Goal: Transaction & Acquisition: Obtain resource

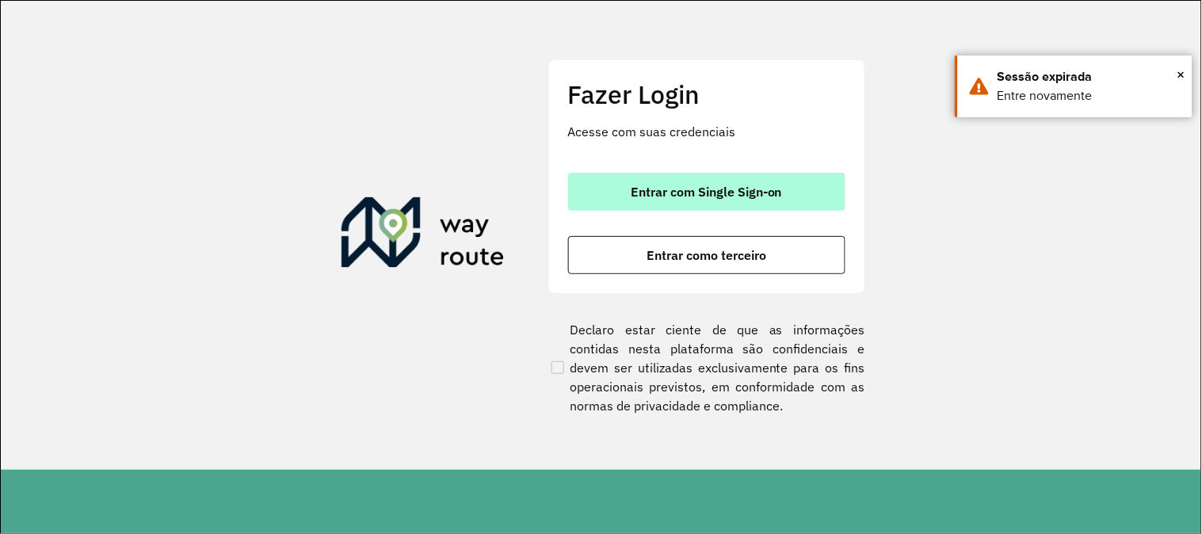
click at [710, 186] on span "Entrar com Single Sign-on" at bounding box center [706, 191] width 151 height 13
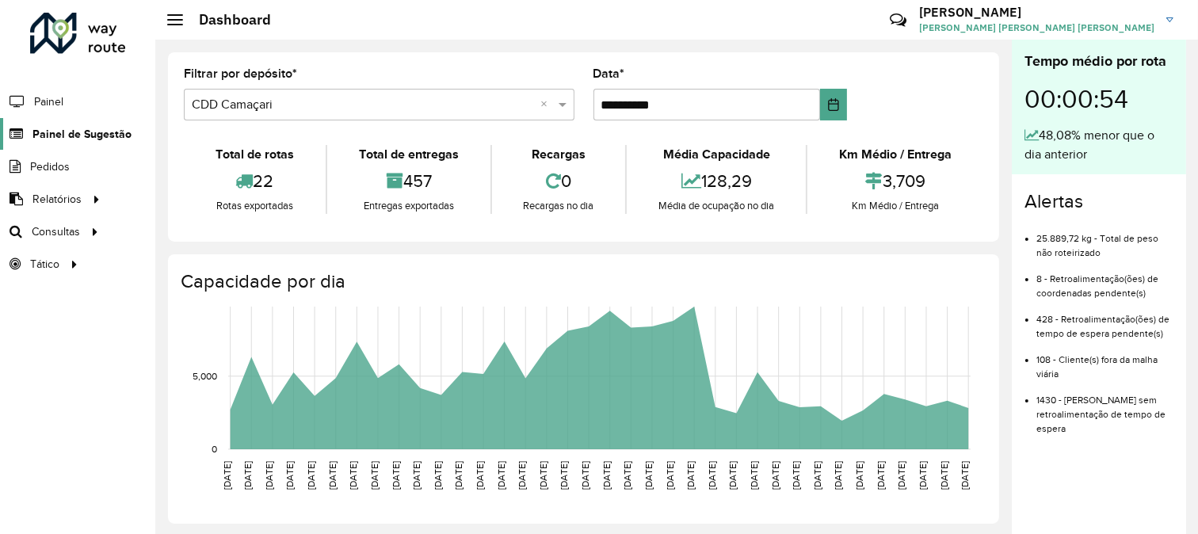
click at [75, 136] on span "Painel de Sugestão" at bounding box center [81, 134] width 99 height 17
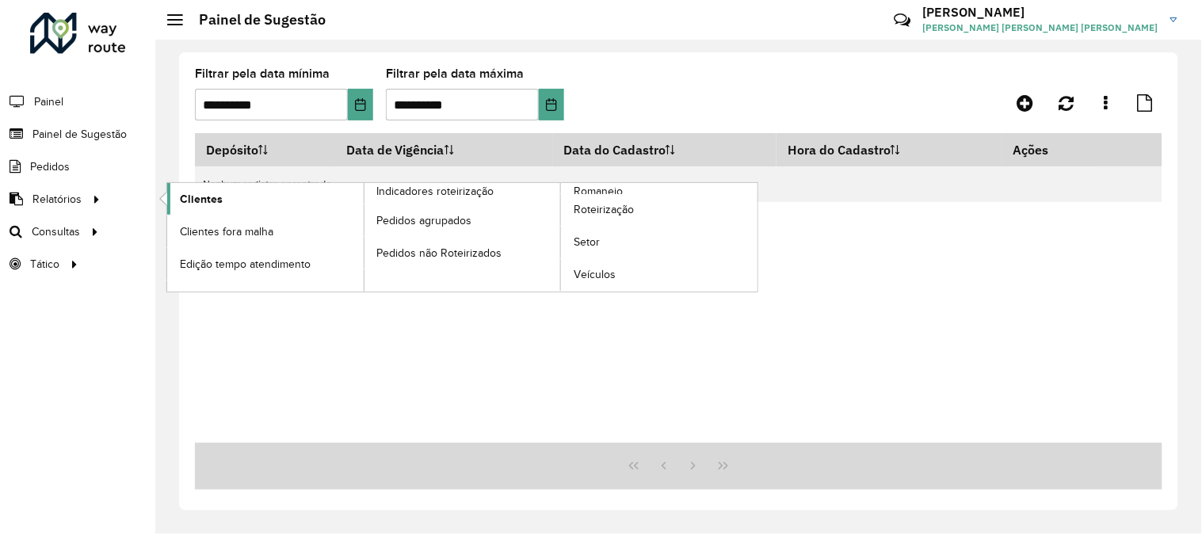
click at [214, 209] on link "Clientes" at bounding box center [265, 199] width 197 height 32
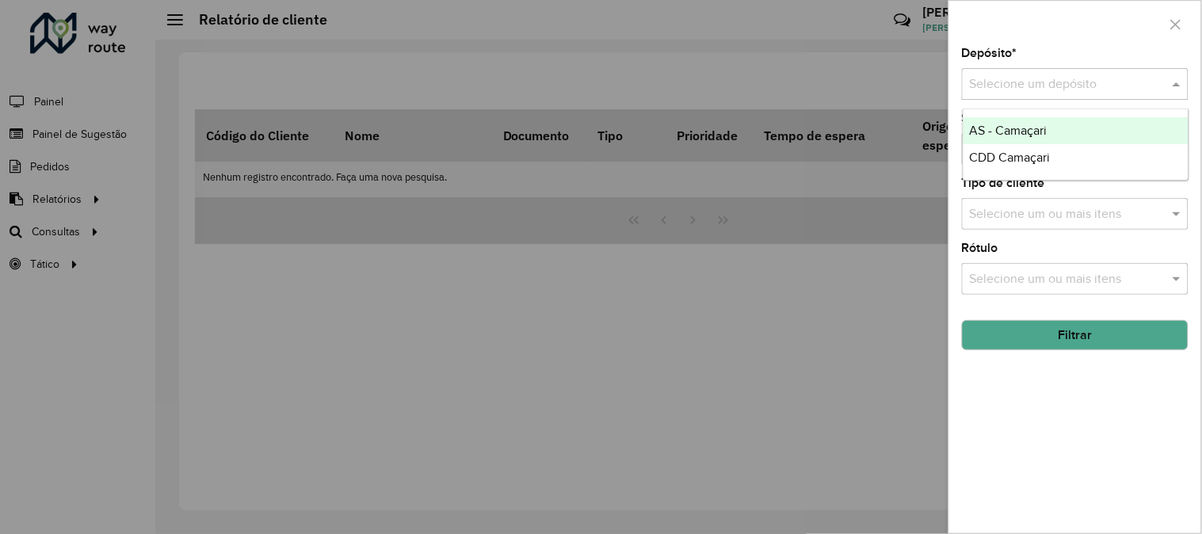
click at [1052, 100] on div "Selecione um depósito" at bounding box center [1075, 84] width 227 height 32
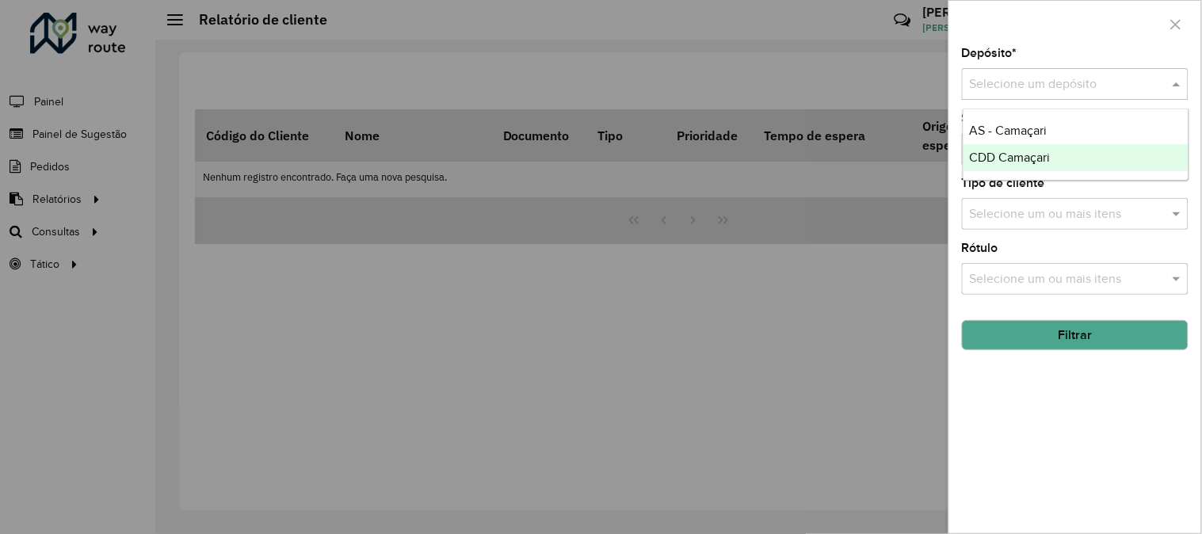
click at [1026, 147] on div "CDD Camaçari" at bounding box center [1076, 157] width 225 height 27
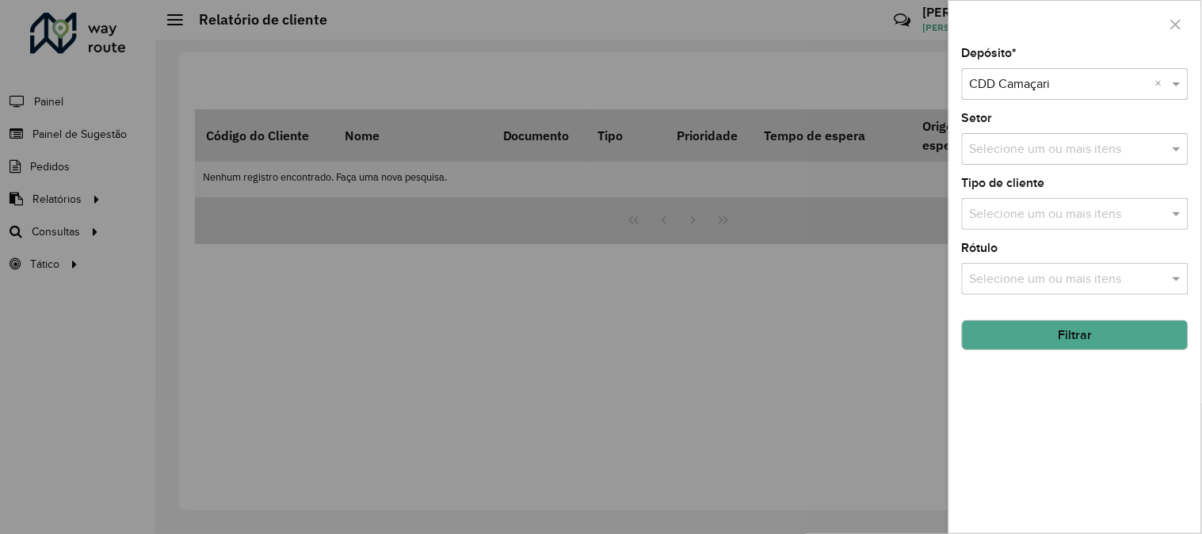
click at [1105, 344] on button "Filtrar" at bounding box center [1075, 335] width 227 height 30
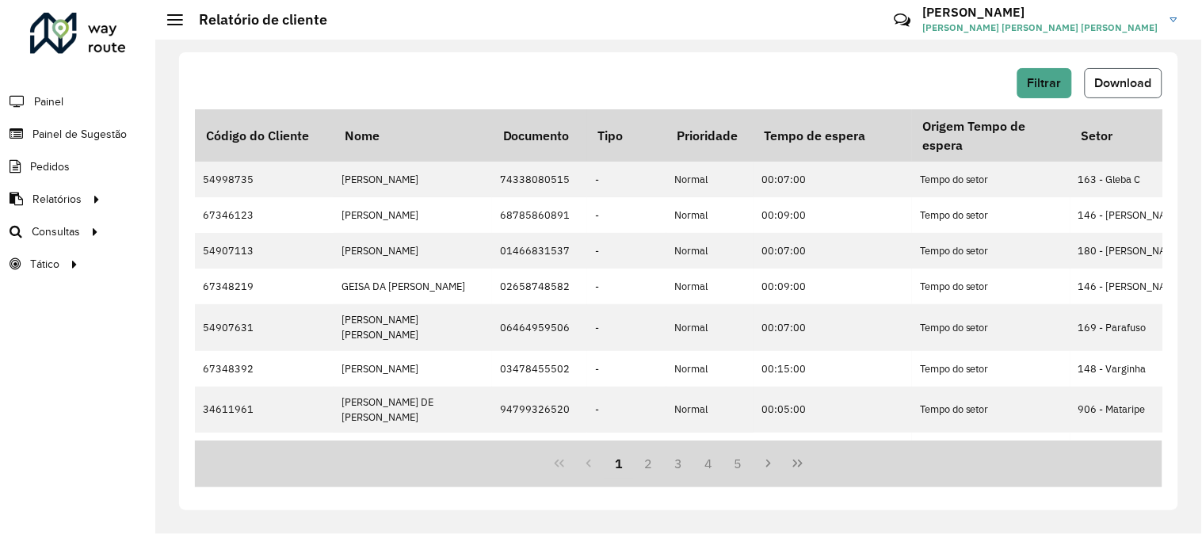
click at [1114, 76] on span "Download" at bounding box center [1123, 82] width 57 height 13
